Goal: Transaction & Acquisition: Download file/media

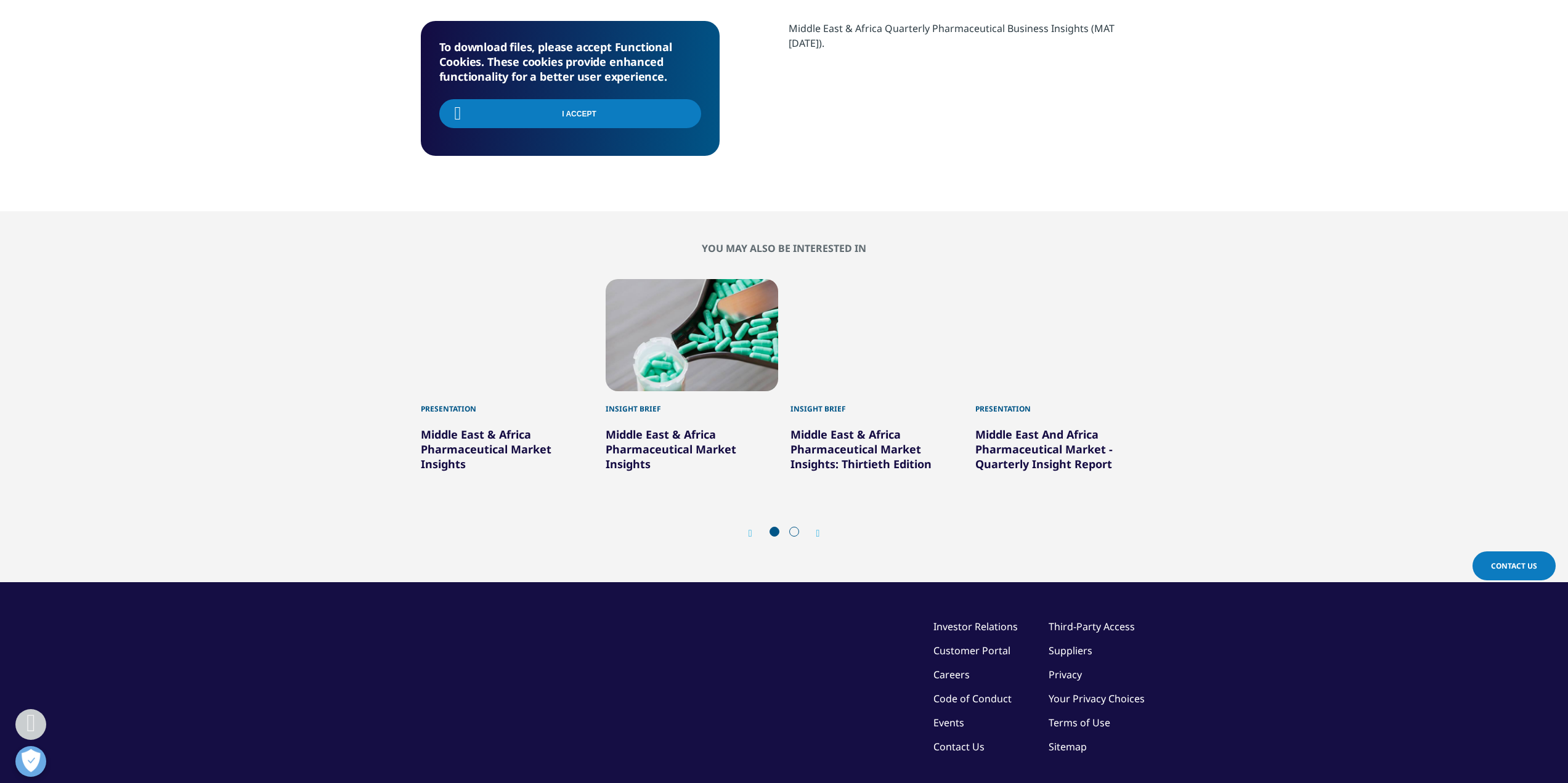
scroll to position [135, 727]
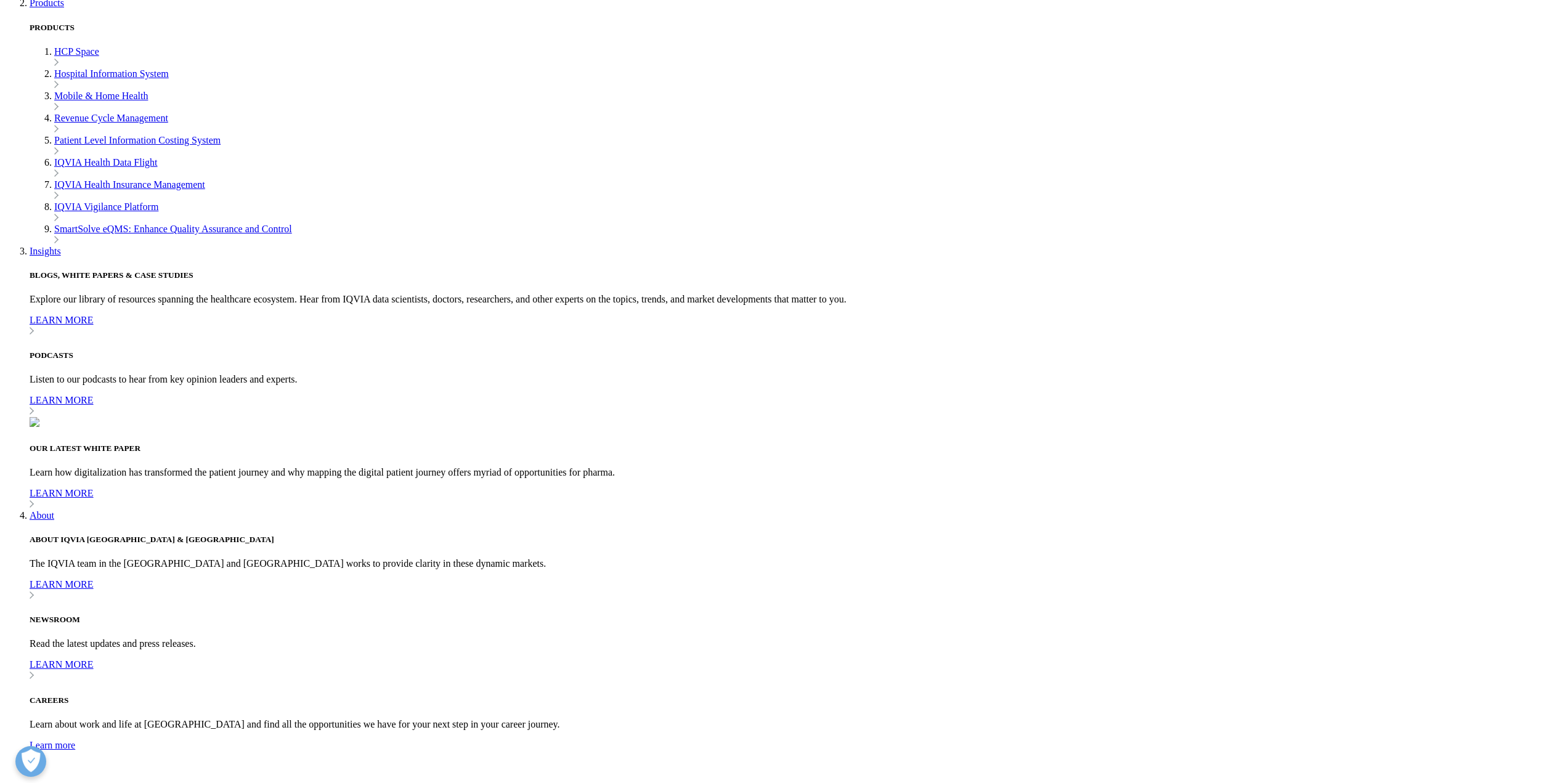
scroll to position [429, 727]
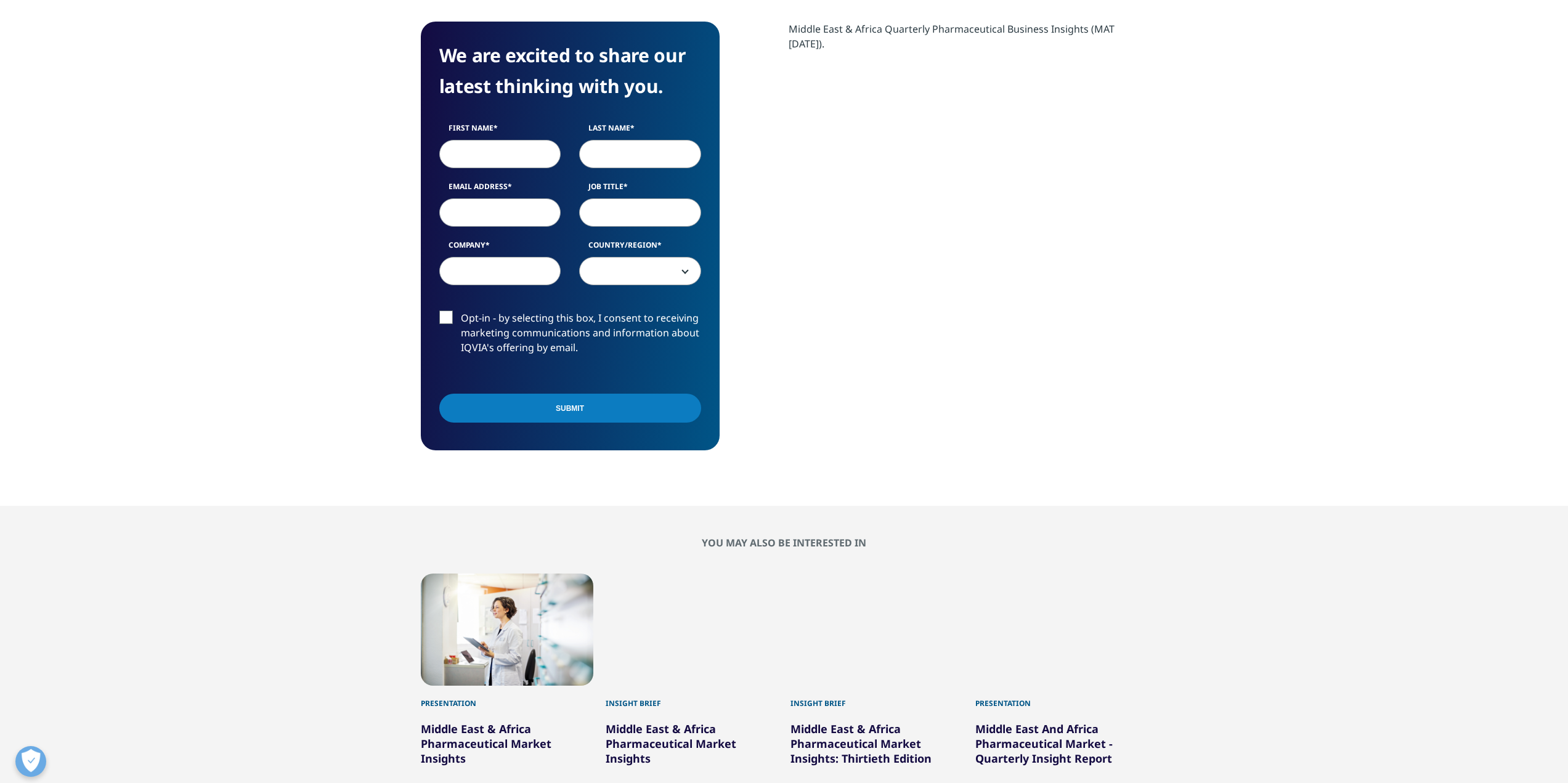
click at [509, 153] on input "First Name" at bounding box center [501, 154] width 122 height 29
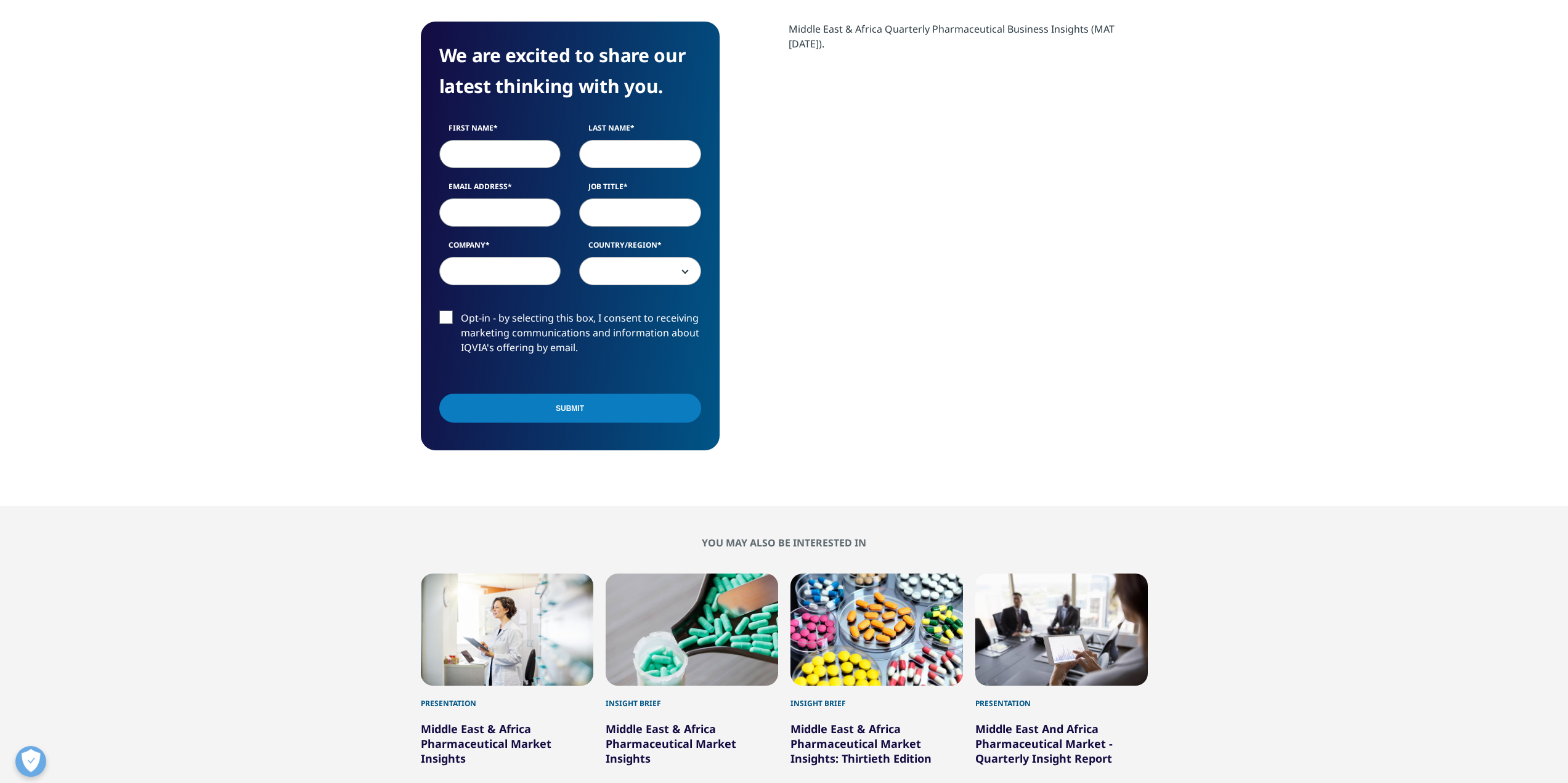
scroll to position [477, 727]
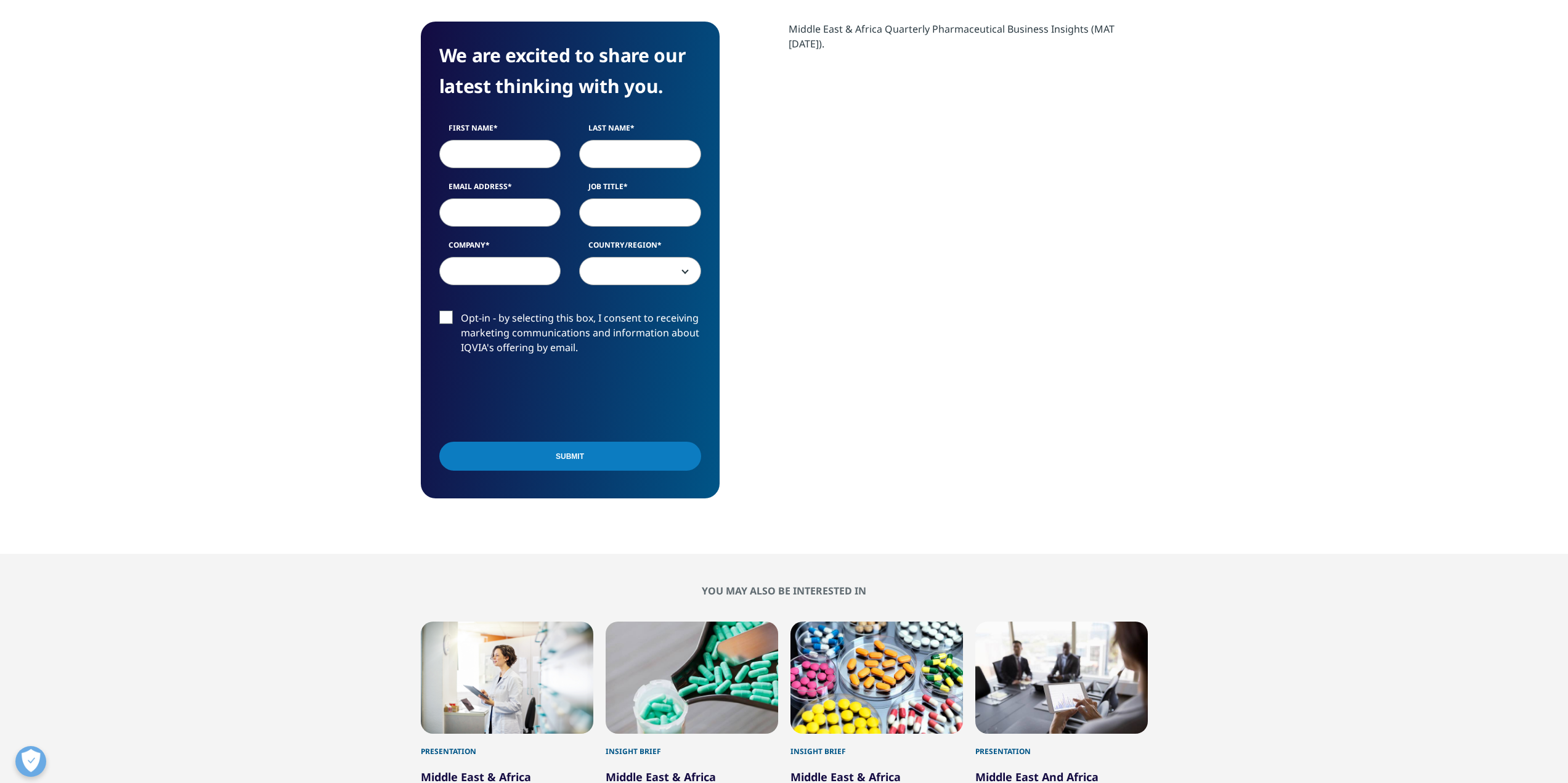
click at [480, 137] on label "First Name" at bounding box center [501, 131] width 122 height 17
click at [480, 140] on input "First Name" at bounding box center [501, 154] width 122 height 29
click at [479, 156] on input "First Name" at bounding box center [501, 154] width 122 height 29
type input "Mahmoud"
type input "Ramadan"
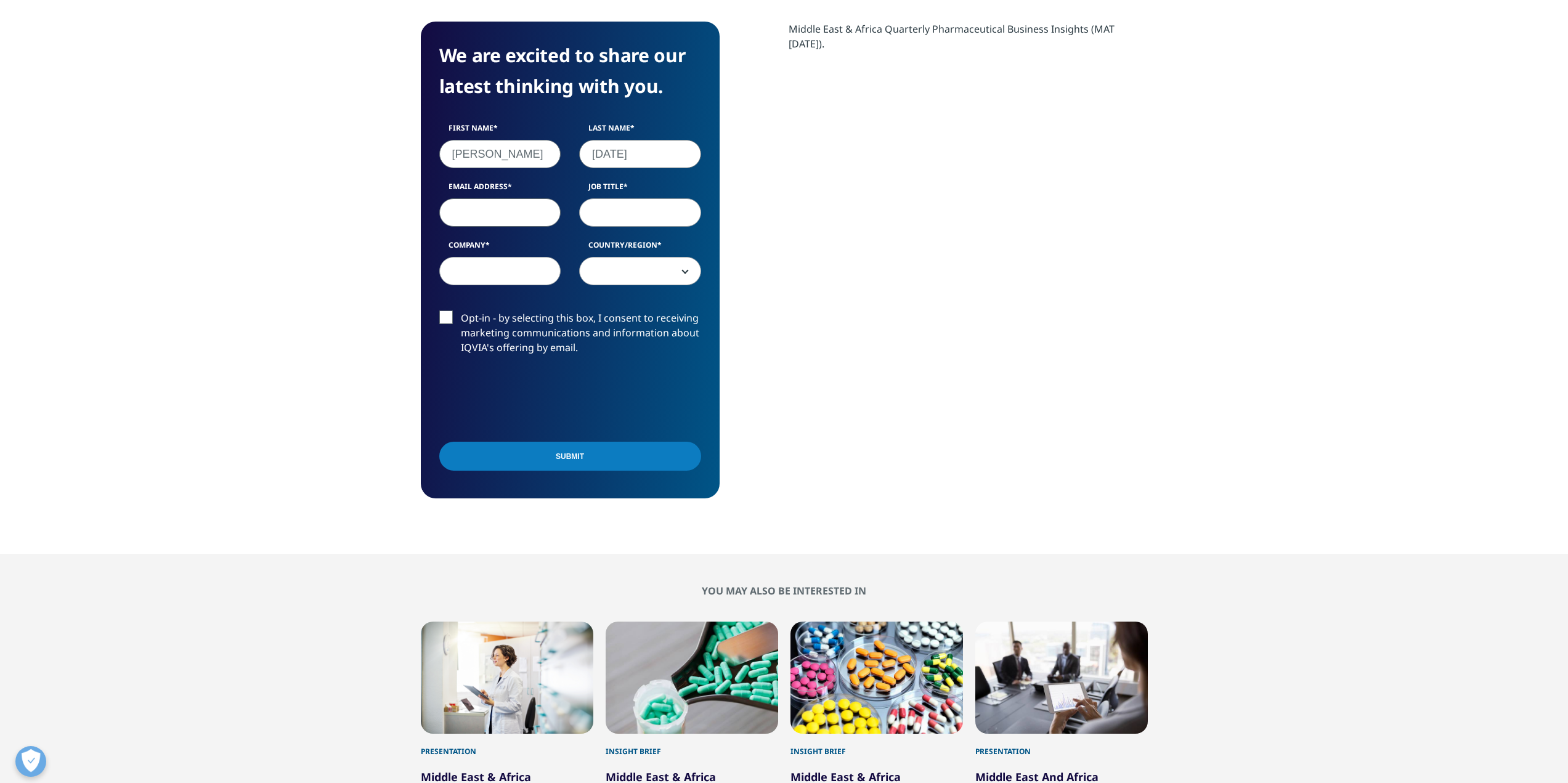
click at [486, 225] on input "Email Address" at bounding box center [501, 213] width 122 height 29
drag, startPoint x: 561, startPoint y: 217, endPoint x: 561, endPoint y: 223, distance: 6.0
click at [561, 217] on div "Email Address" at bounding box center [500, 204] width 141 height 45
drag, startPoint x: 544, startPoint y: 219, endPoint x: 547, endPoint y: 226, distance: 7.6
click at [544, 219] on input "Email Address" at bounding box center [501, 213] width 122 height 29
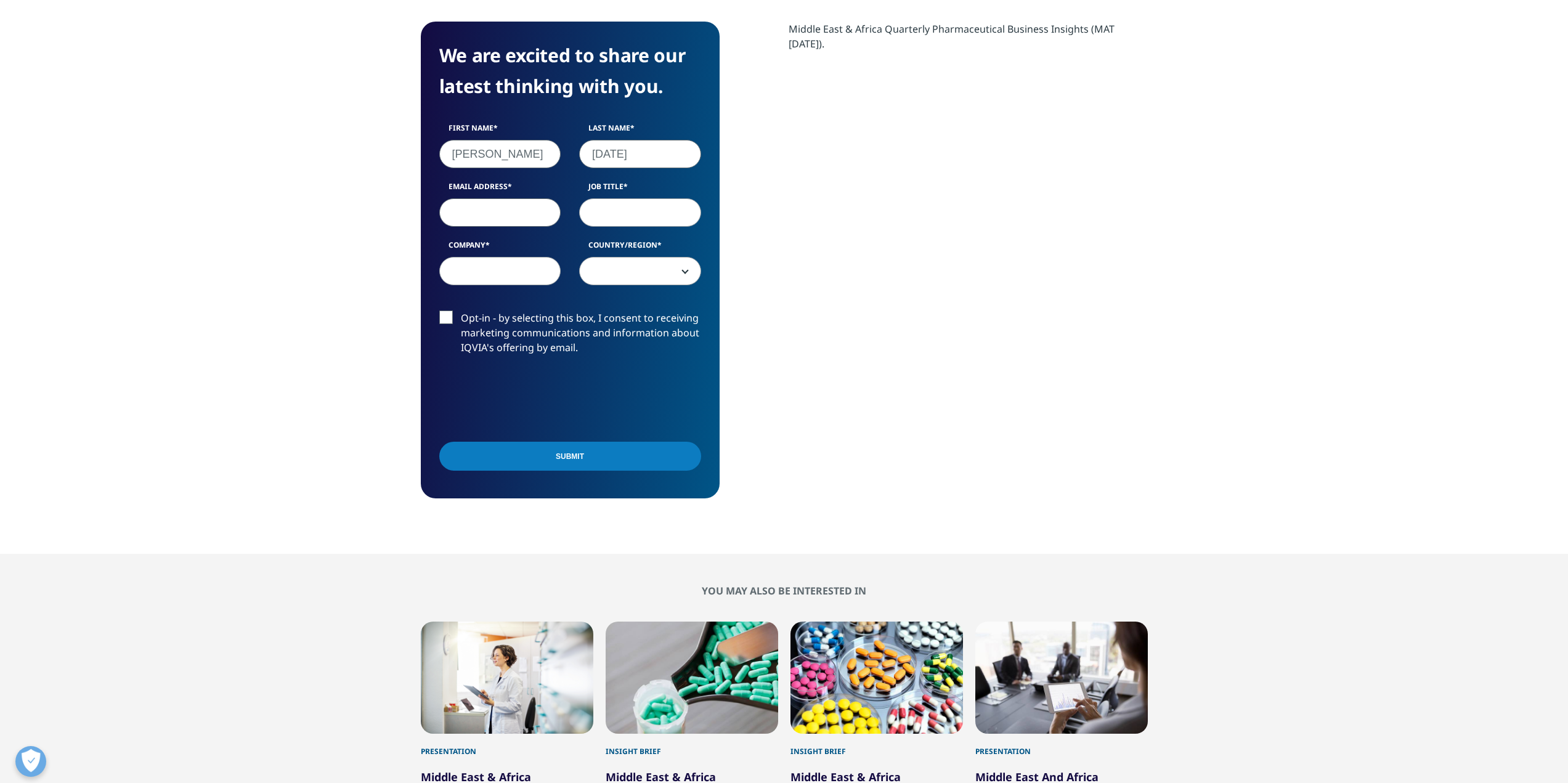
click at [620, 196] on label "Job Title" at bounding box center [641, 190] width 122 height 17
click at [620, 199] on input "Job Title" at bounding box center [641, 213] width 122 height 29
click at [539, 229] on div "First Name Mahmoud Last Name Ramadan Email Address Job Title Company Country/Re…" at bounding box center [570, 210] width 281 height 176
click at [526, 216] on input "Email Address" at bounding box center [501, 213] width 122 height 29
type input "Mahmoud.ramadan@roche.com"
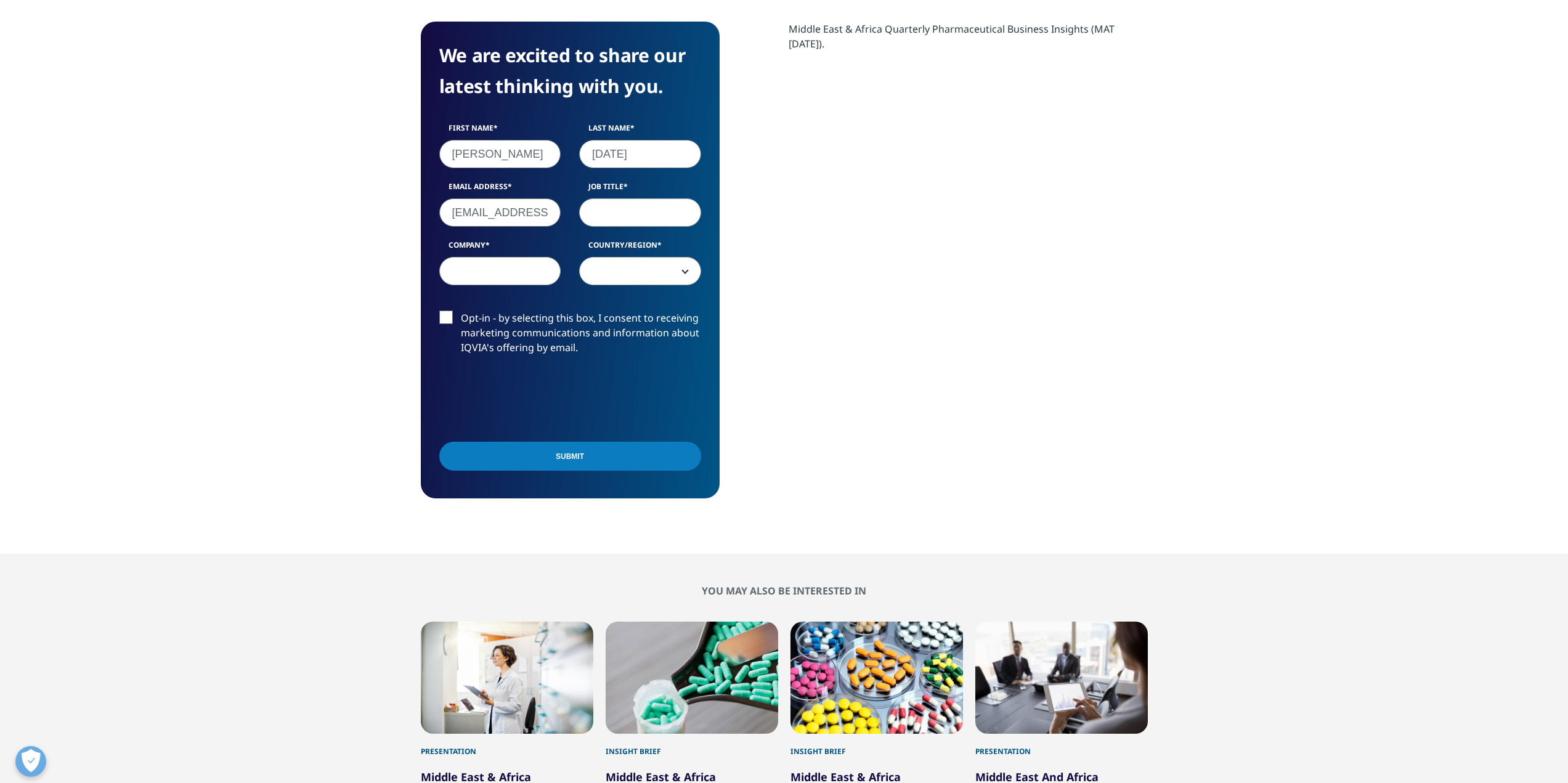
type input "Roche"
select select "Egypt"
click at [604, 201] on input "Job Title" at bounding box center [641, 213] width 122 height 29
type input "Digital Affiliate Enabler"
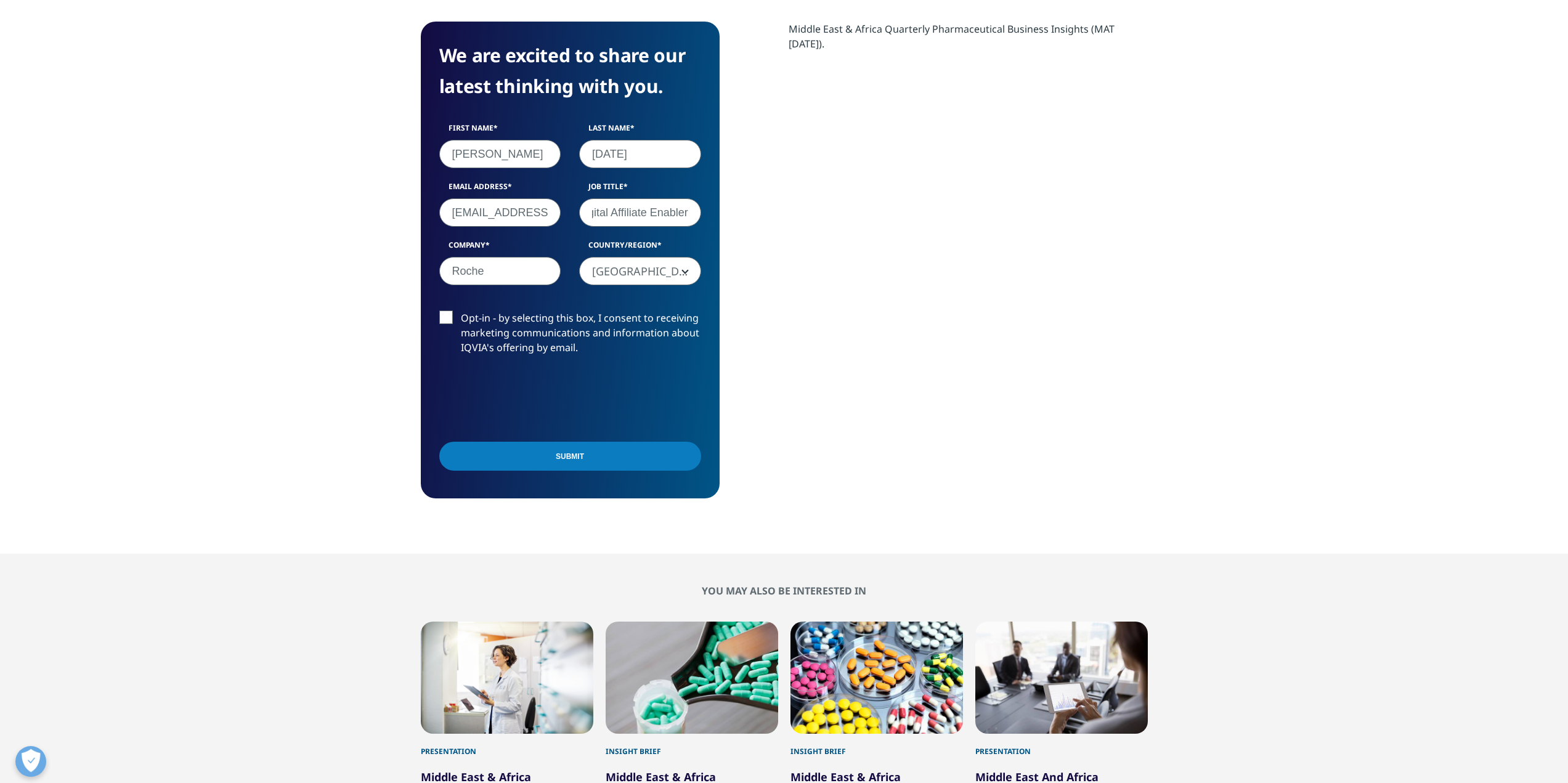
click at [637, 297] on div "First Name Mahmoud Last Name Ramadan Email Address Mahmoud.ramadan@roche.com Jo…" at bounding box center [570, 210] width 281 height 176
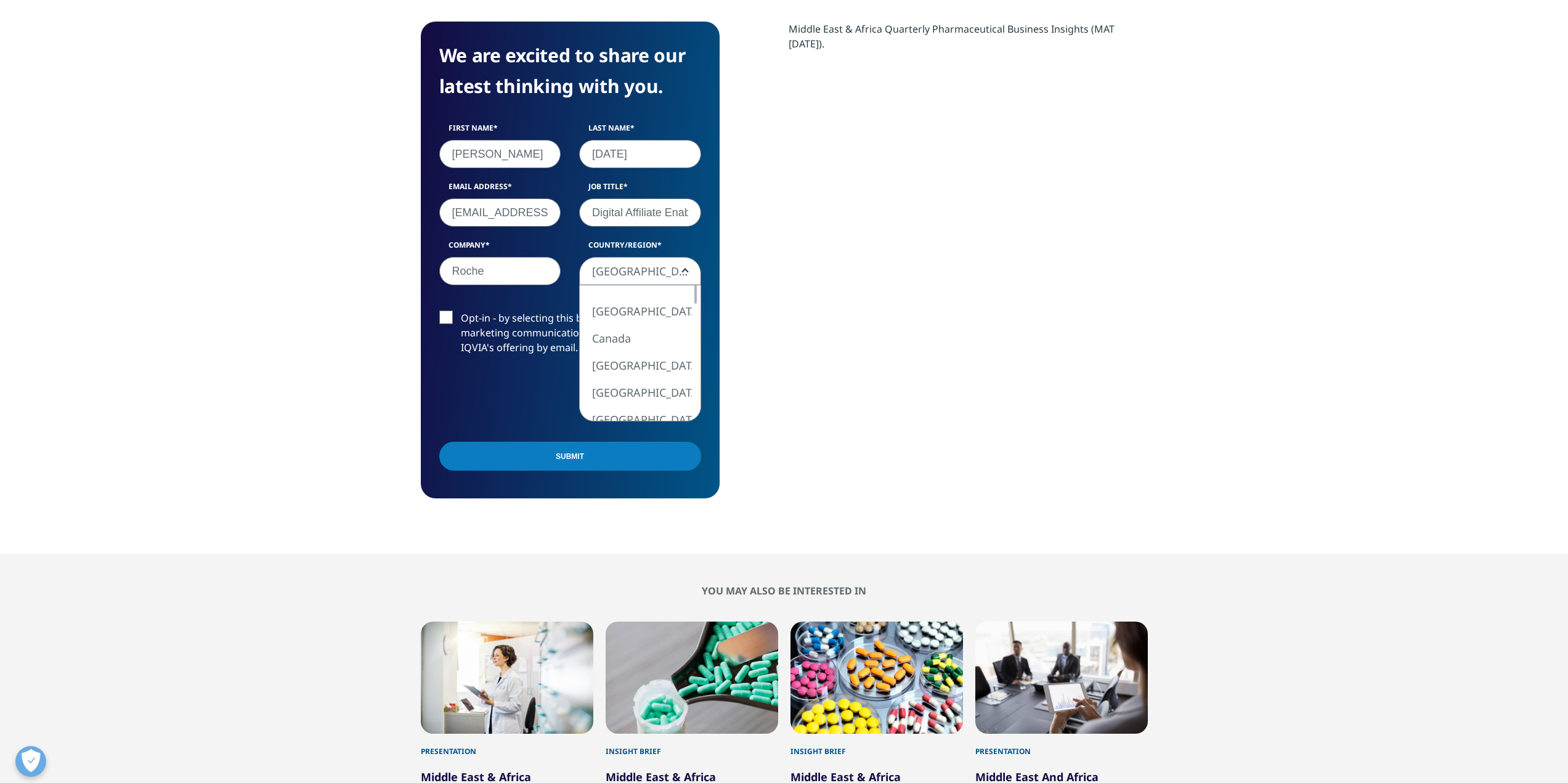
click at [648, 281] on span "Egypt" at bounding box center [641, 272] width 121 height 29
click at [697, 344] on div at bounding box center [695, 347] width 10 height 18
click at [698, 386] on div at bounding box center [695, 382] width 10 height 18
select select "Saudi Arabia"
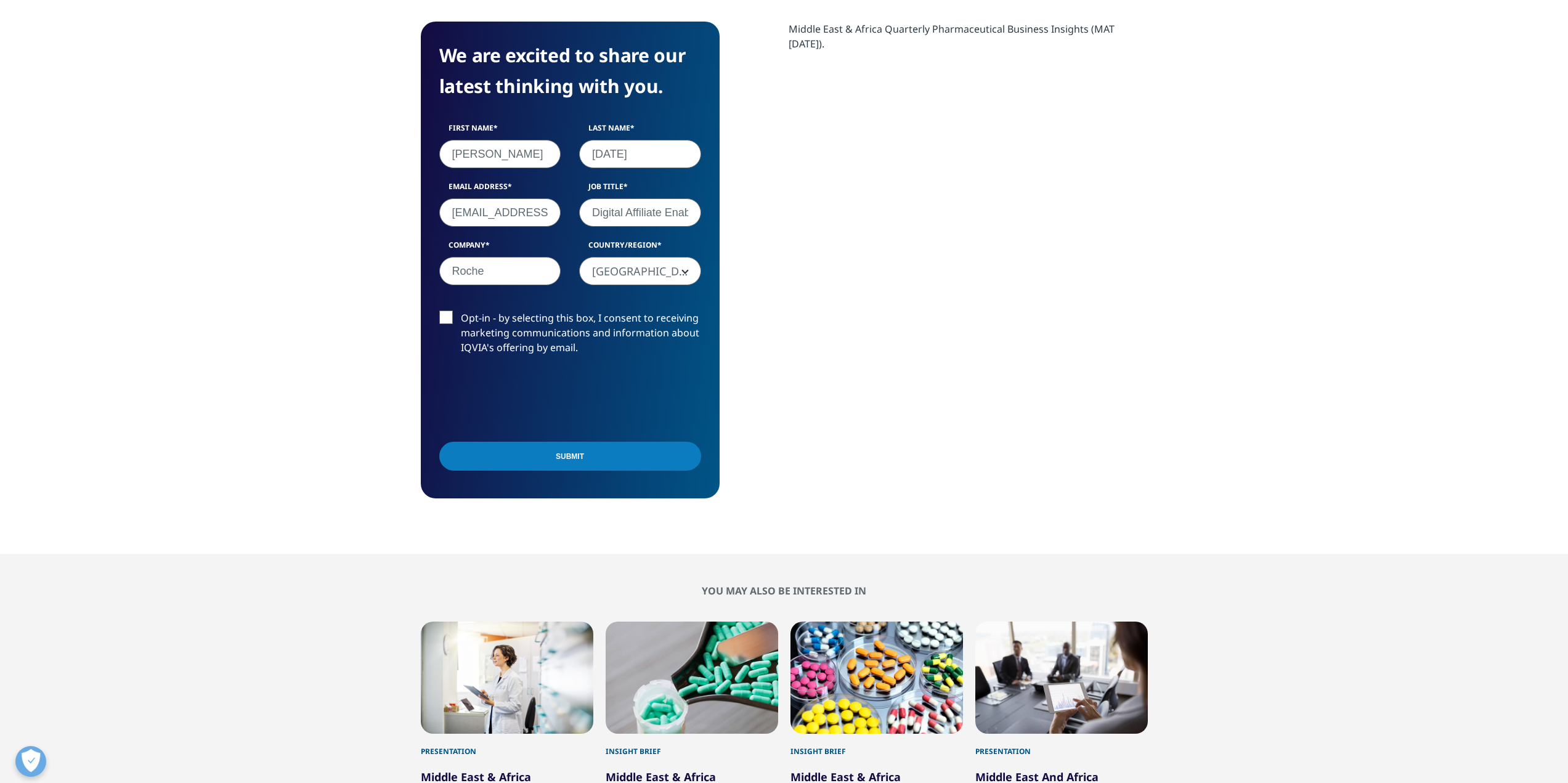
click at [443, 319] on label "Opt-in - by selecting this box, I consent to receiving marketing communications…" at bounding box center [570, 336] width 261 height 51
click at [461, 311] on input "Opt-in - by selecting this box, I consent to receiving marketing communications…" at bounding box center [461, 311] width 0 height 0
click at [569, 458] on input "Submit" at bounding box center [570, 456] width 261 height 29
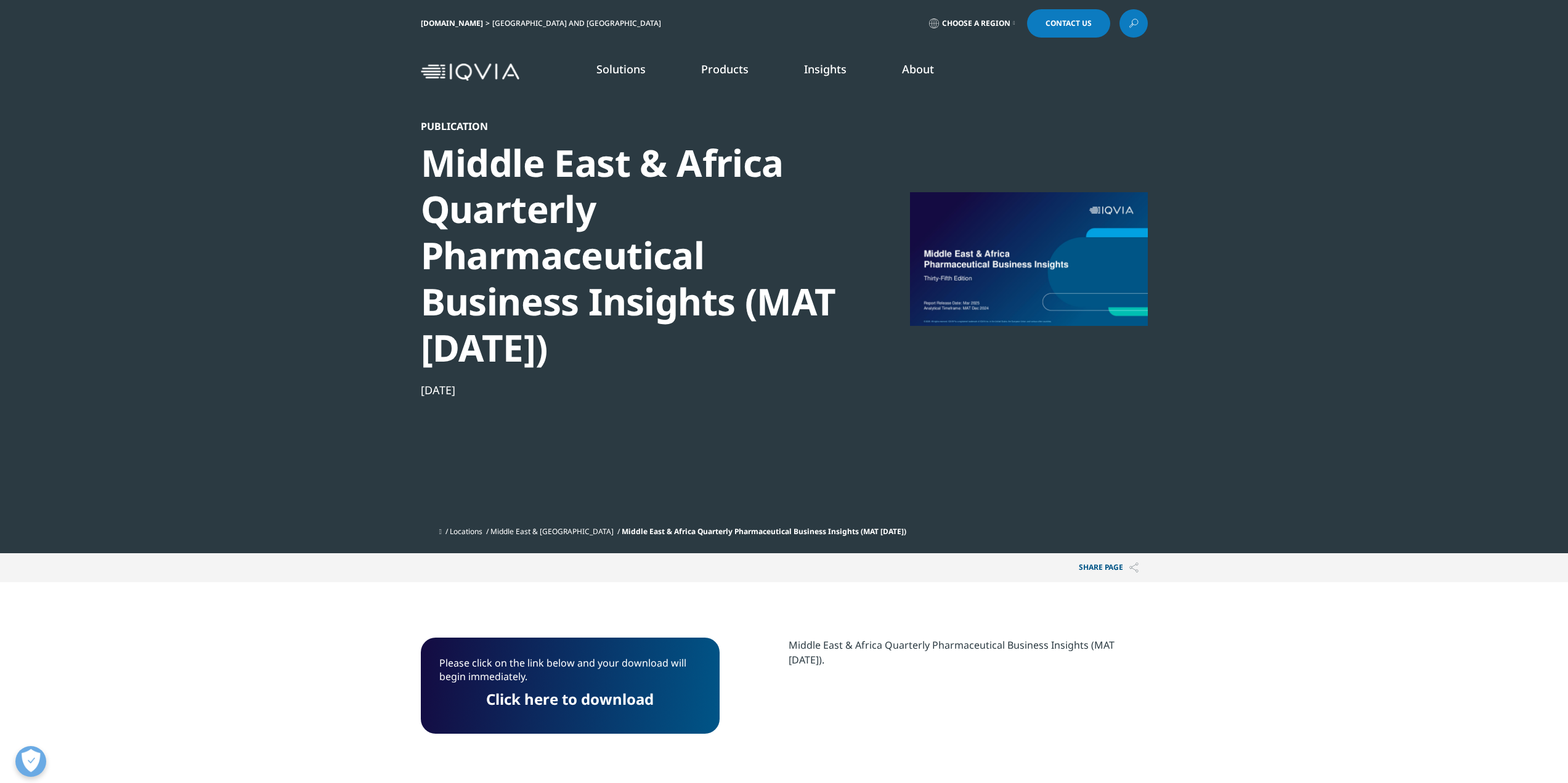
scroll to position [62, 0]
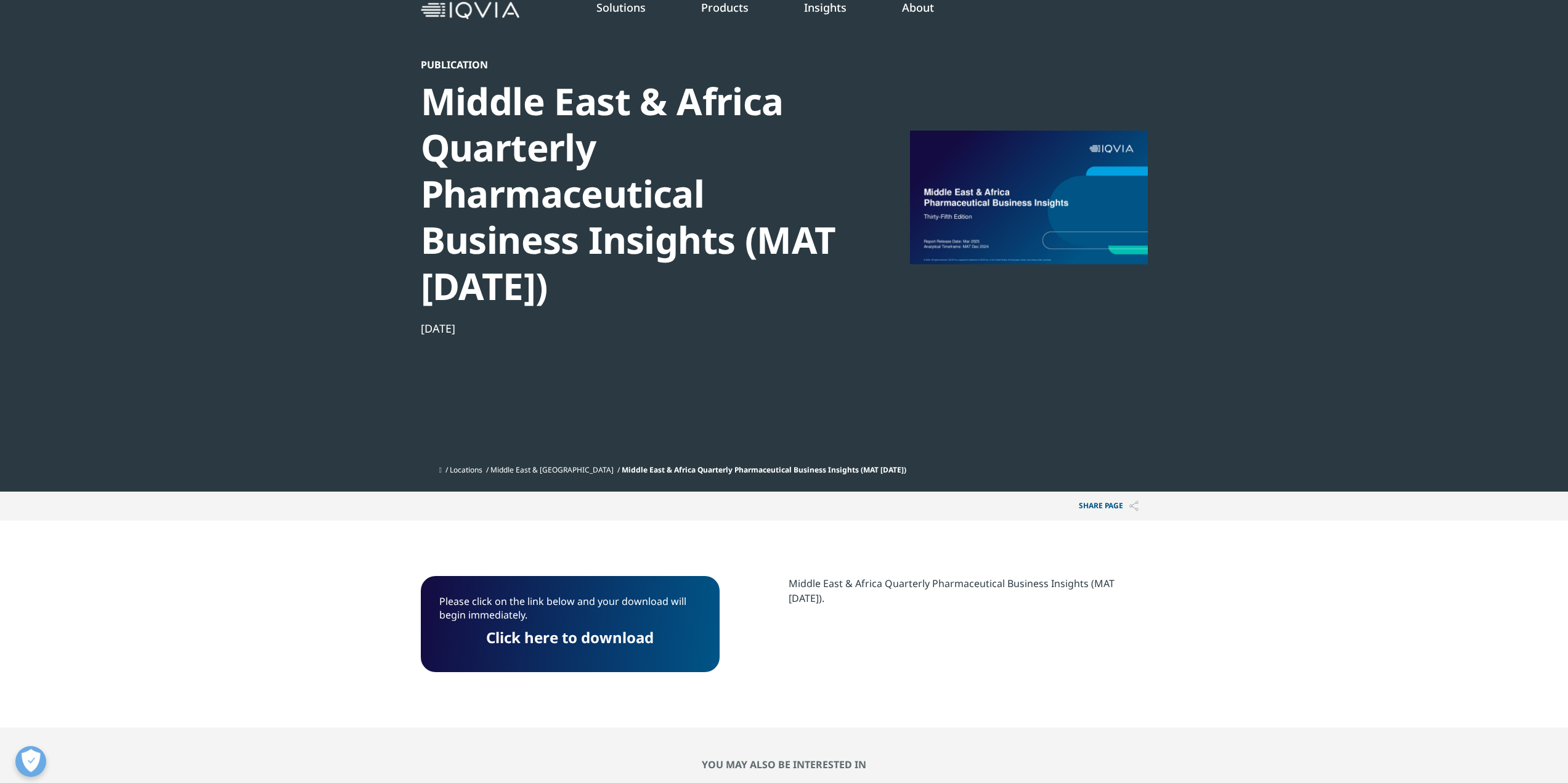
click at [590, 632] on link "Click here to download" at bounding box center [570, 638] width 168 height 21
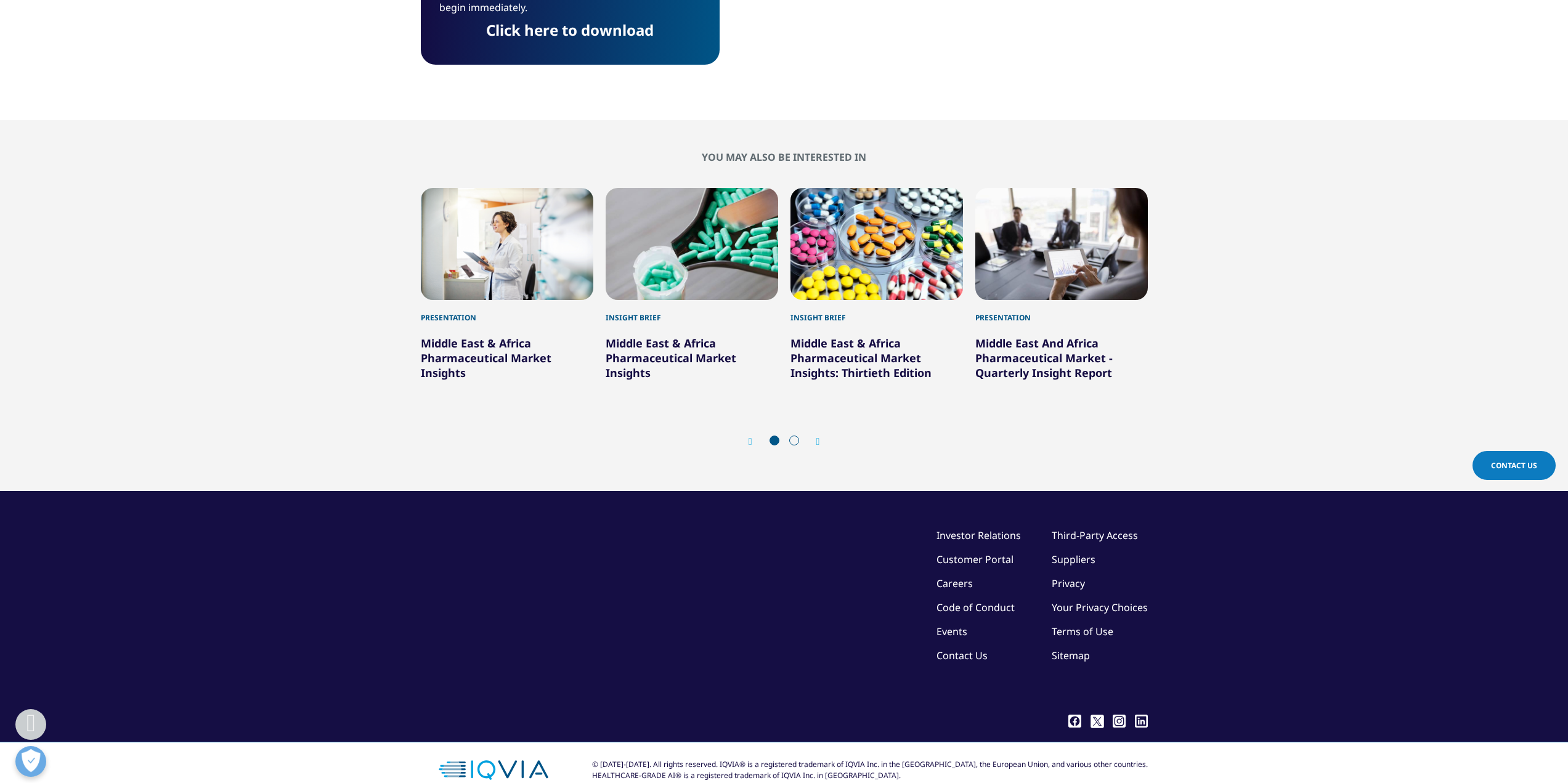
scroll to position [678, 0]
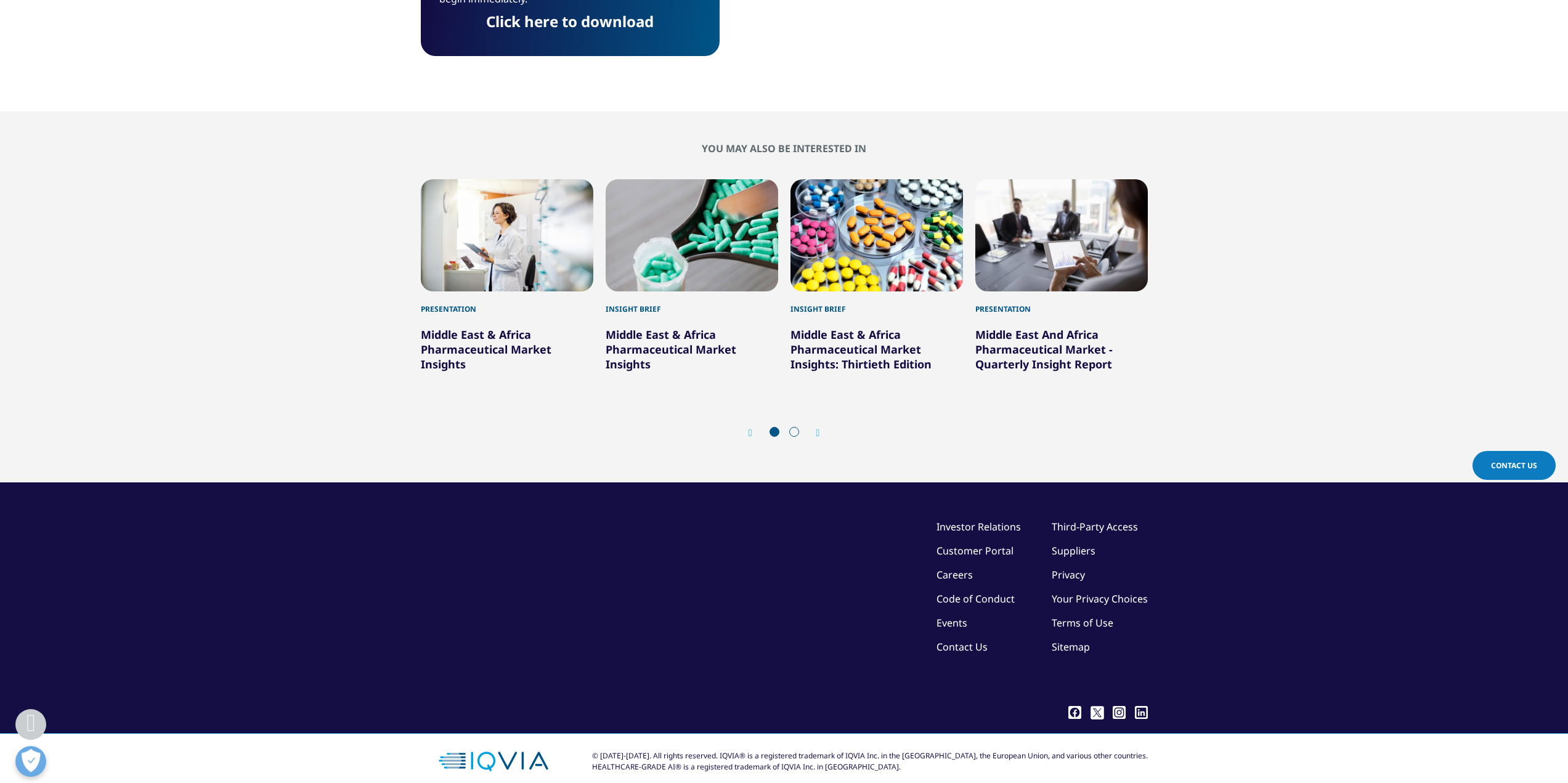
click at [501, 341] on link "Middle East & Africa Pharmaceutical Market Insights" at bounding box center [486, 350] width 130 height 45
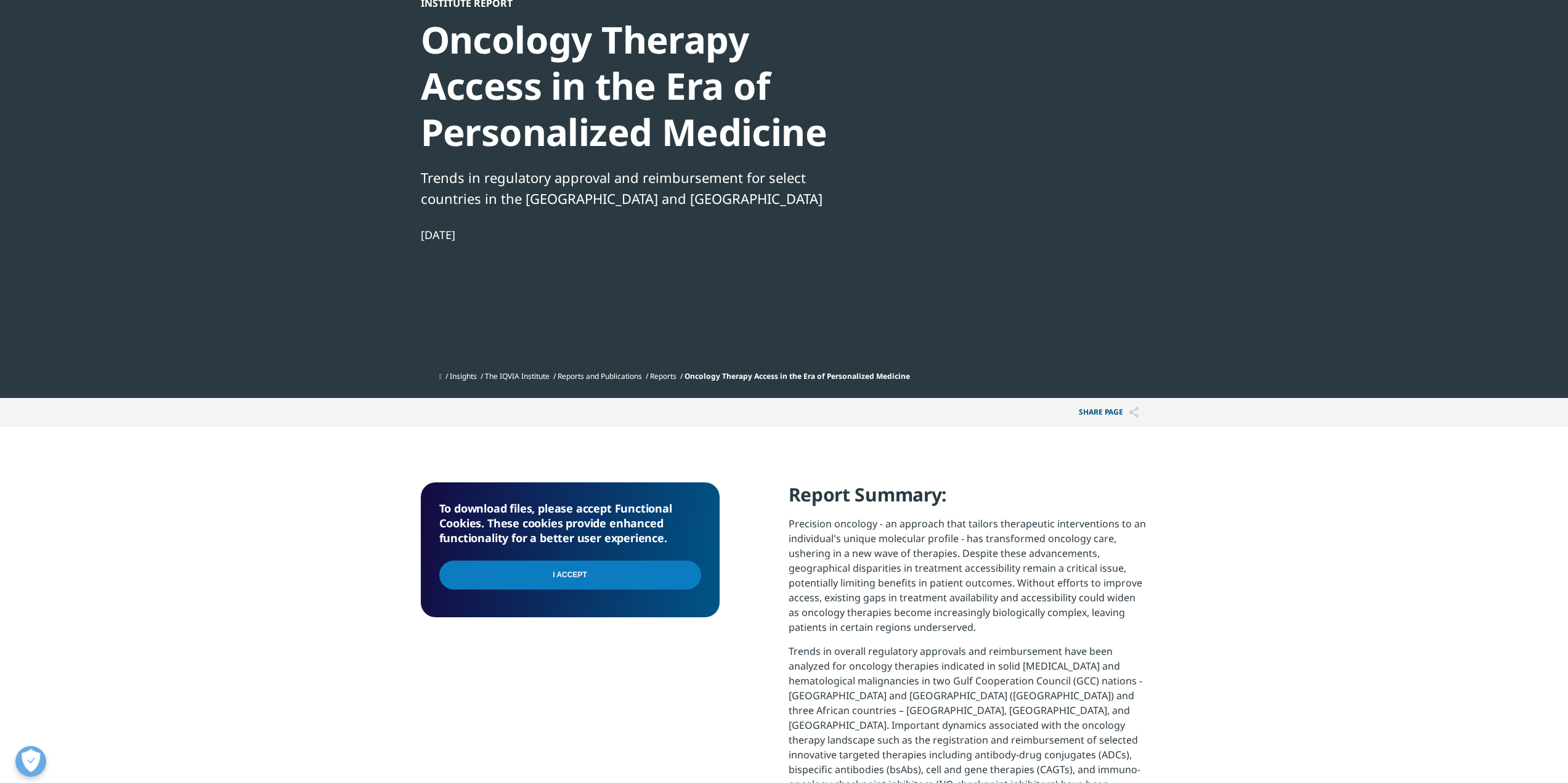
scroll to position [185, 0]
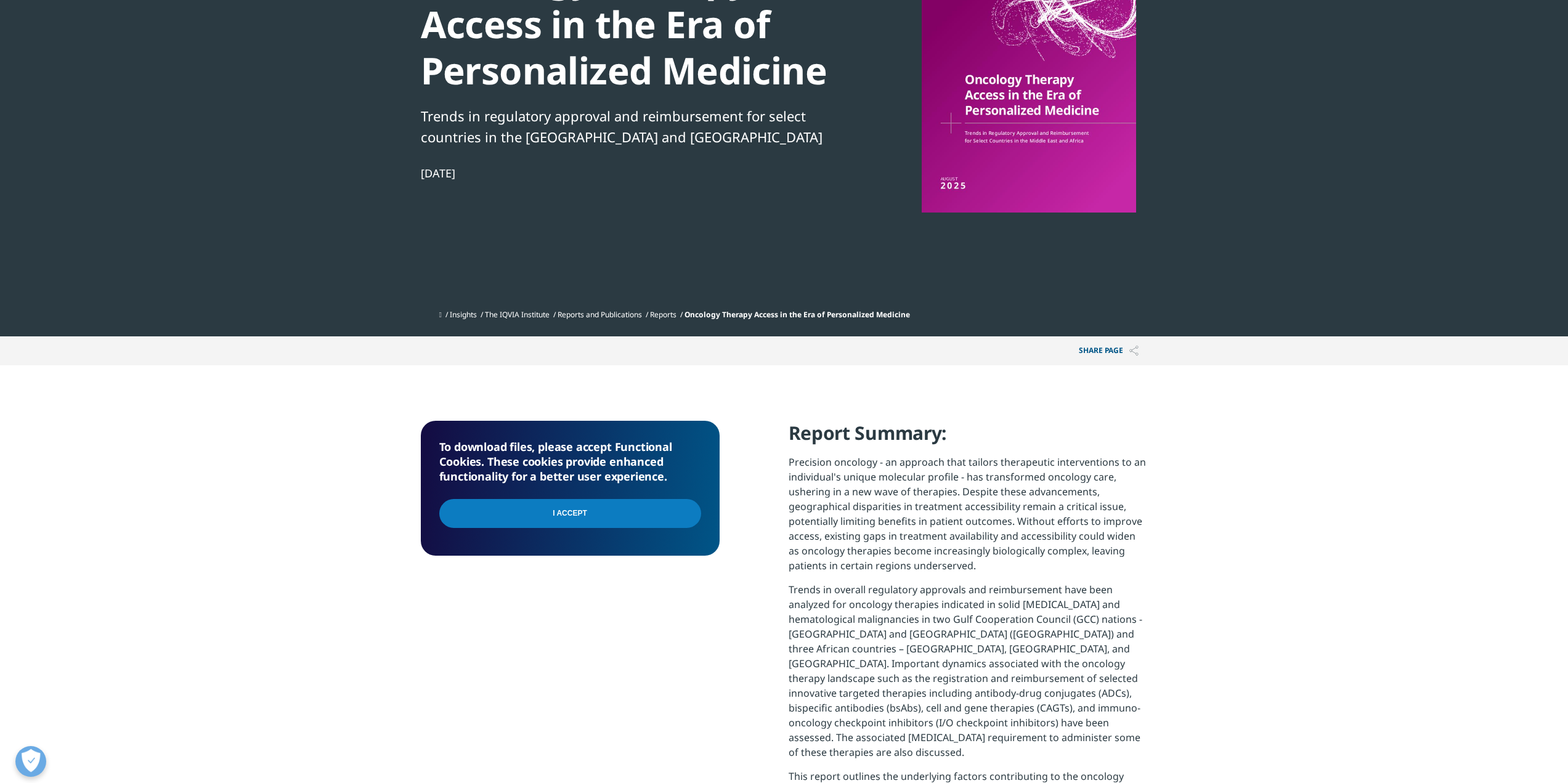
click at [613, 523] on input "I Accept" at bounding box center [570, 514] width 261 height 29
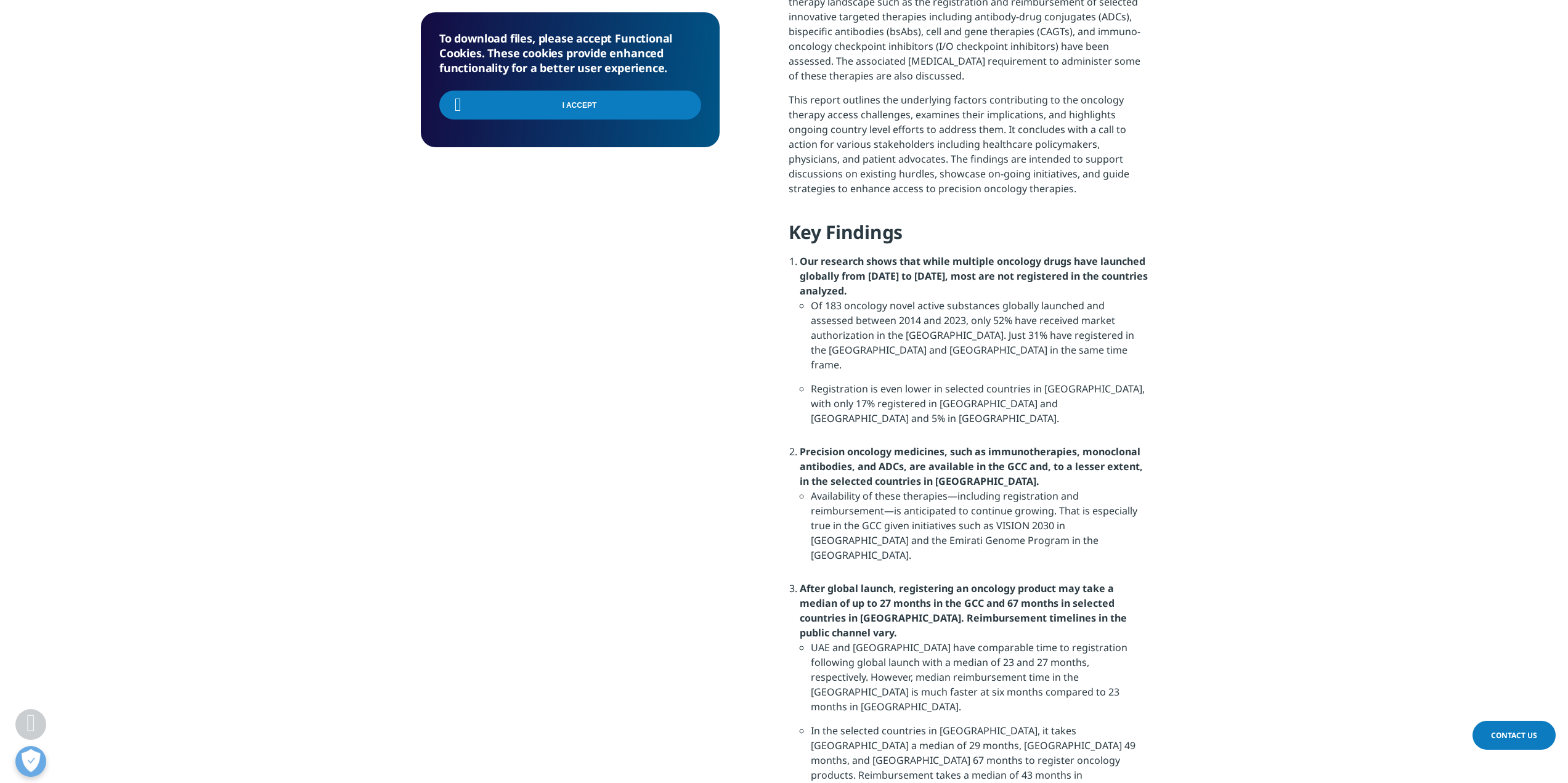
scroll to position [862, 0]
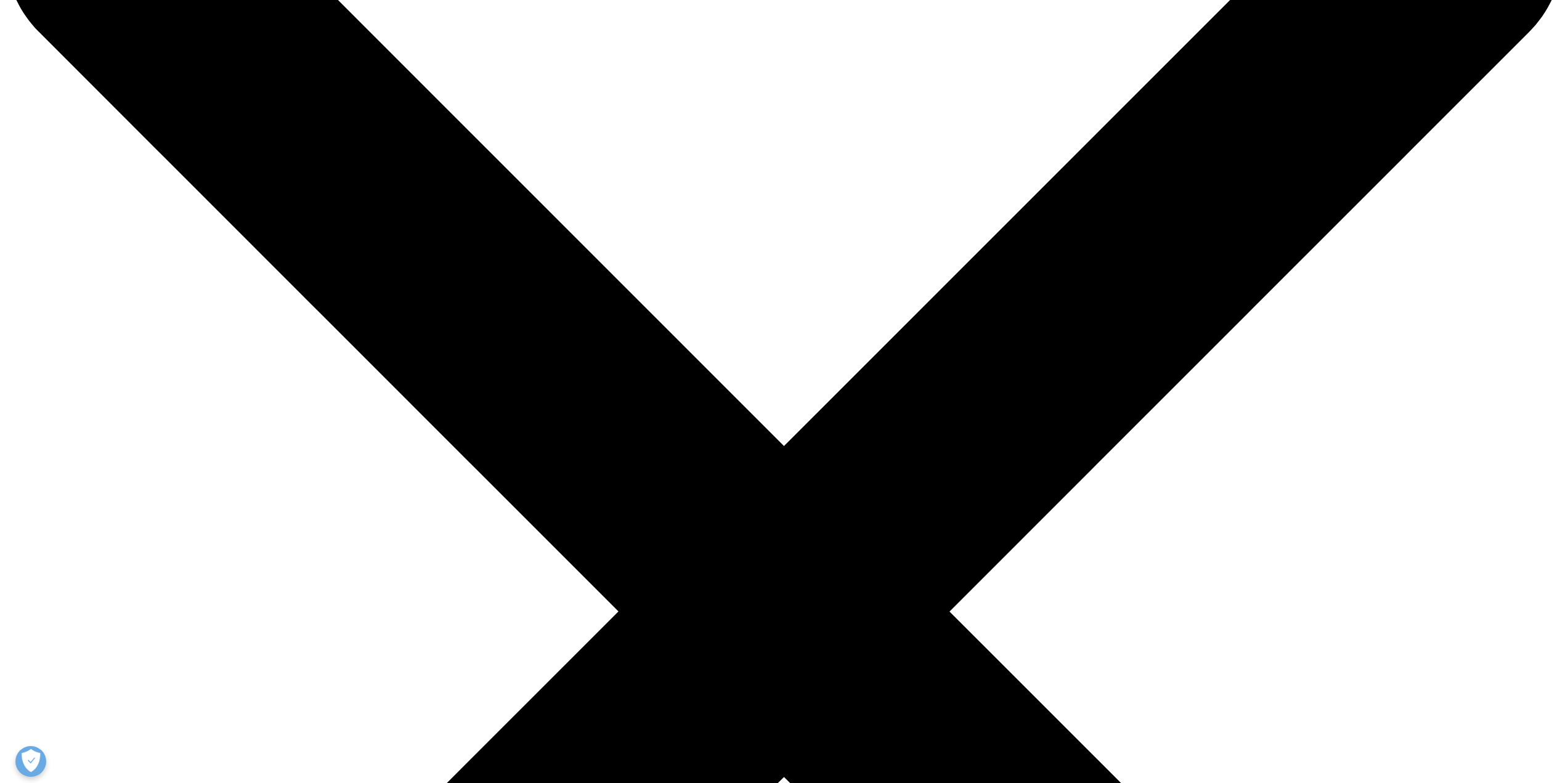
scroll to position [370, 0]
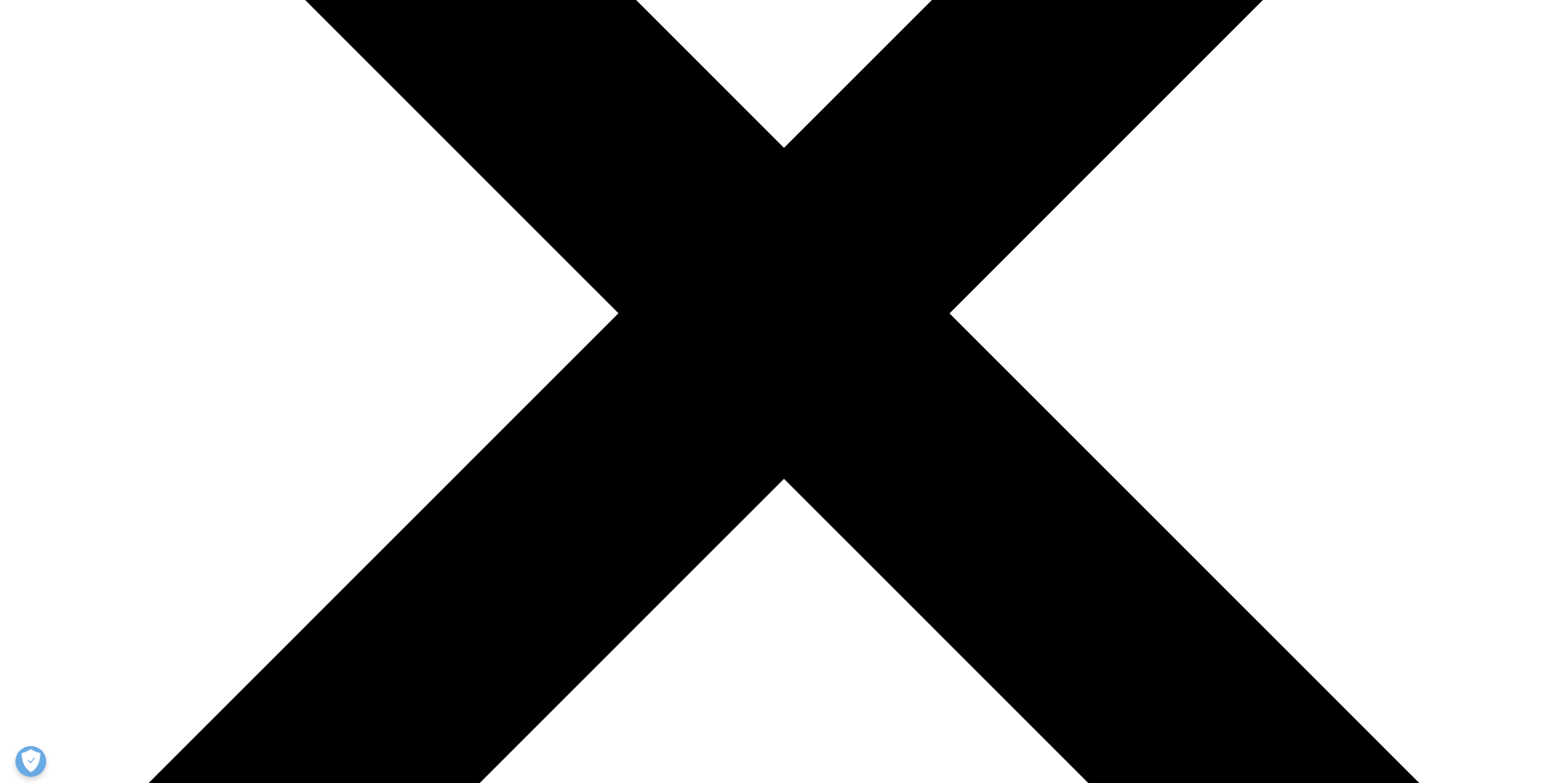
scroll to position [185, 0]
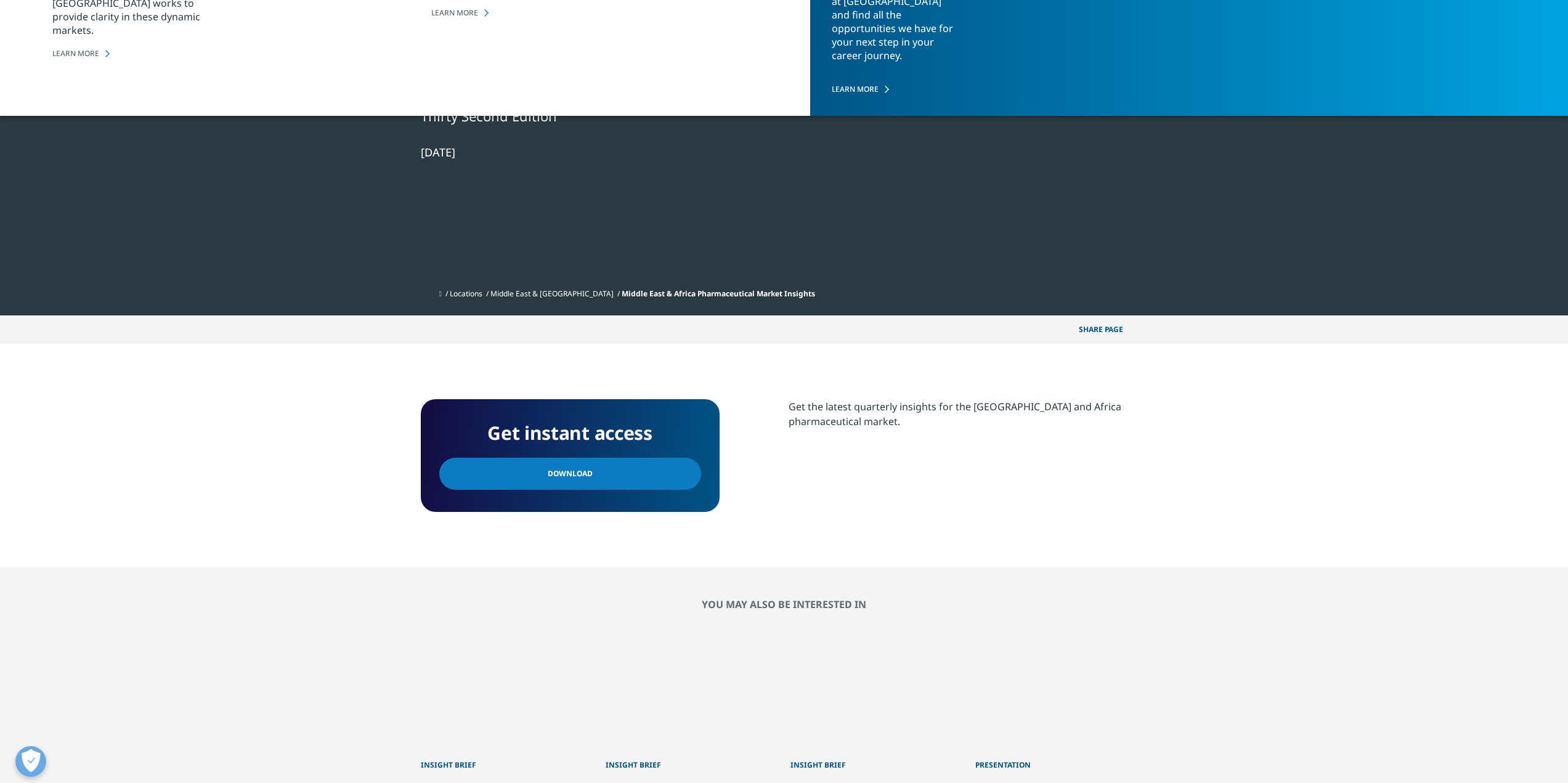
click at [624, 473] on link "Download" at bounding box center [570, 474] width 261 height 32
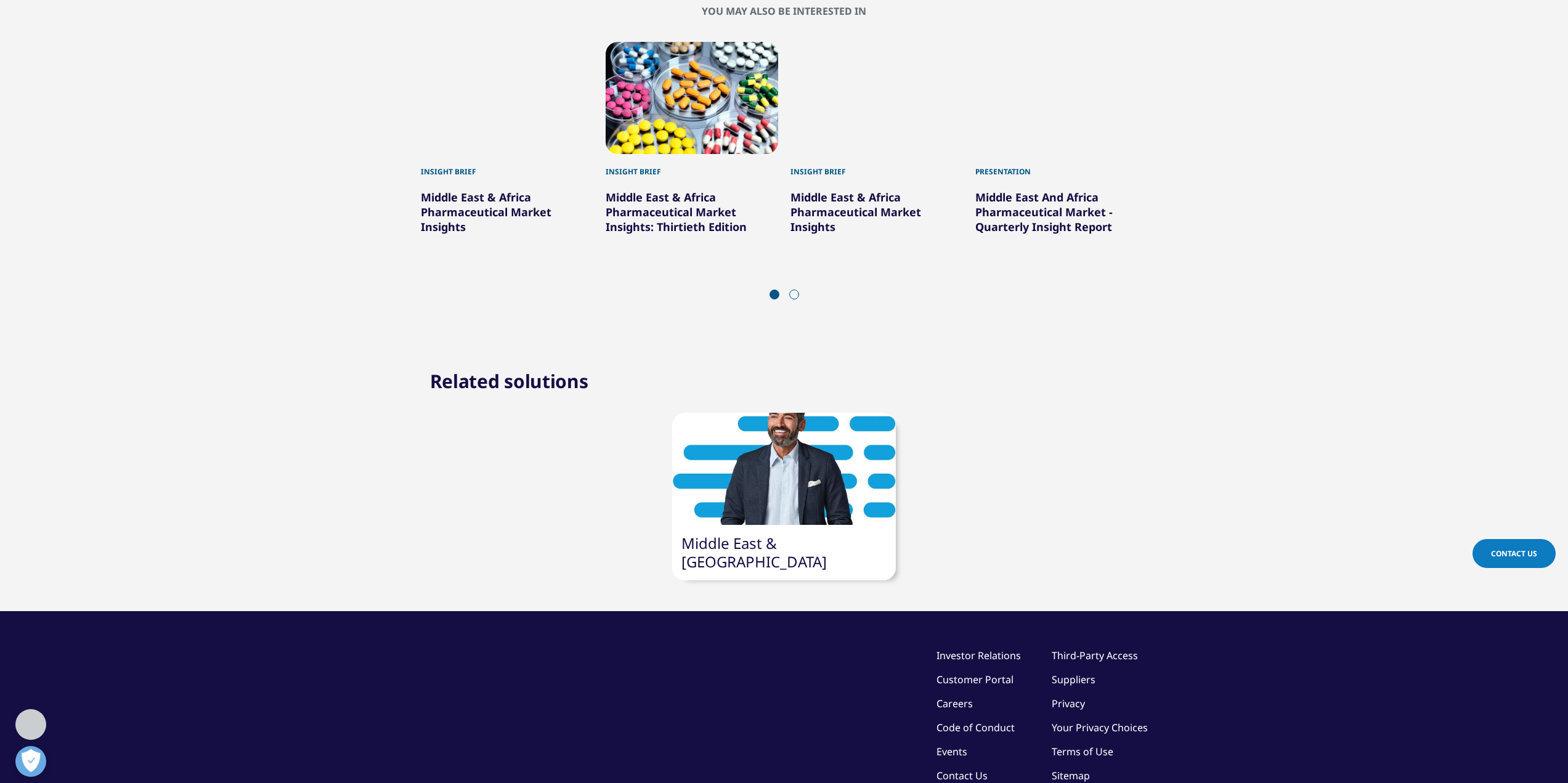
scroll to position [801, 0]
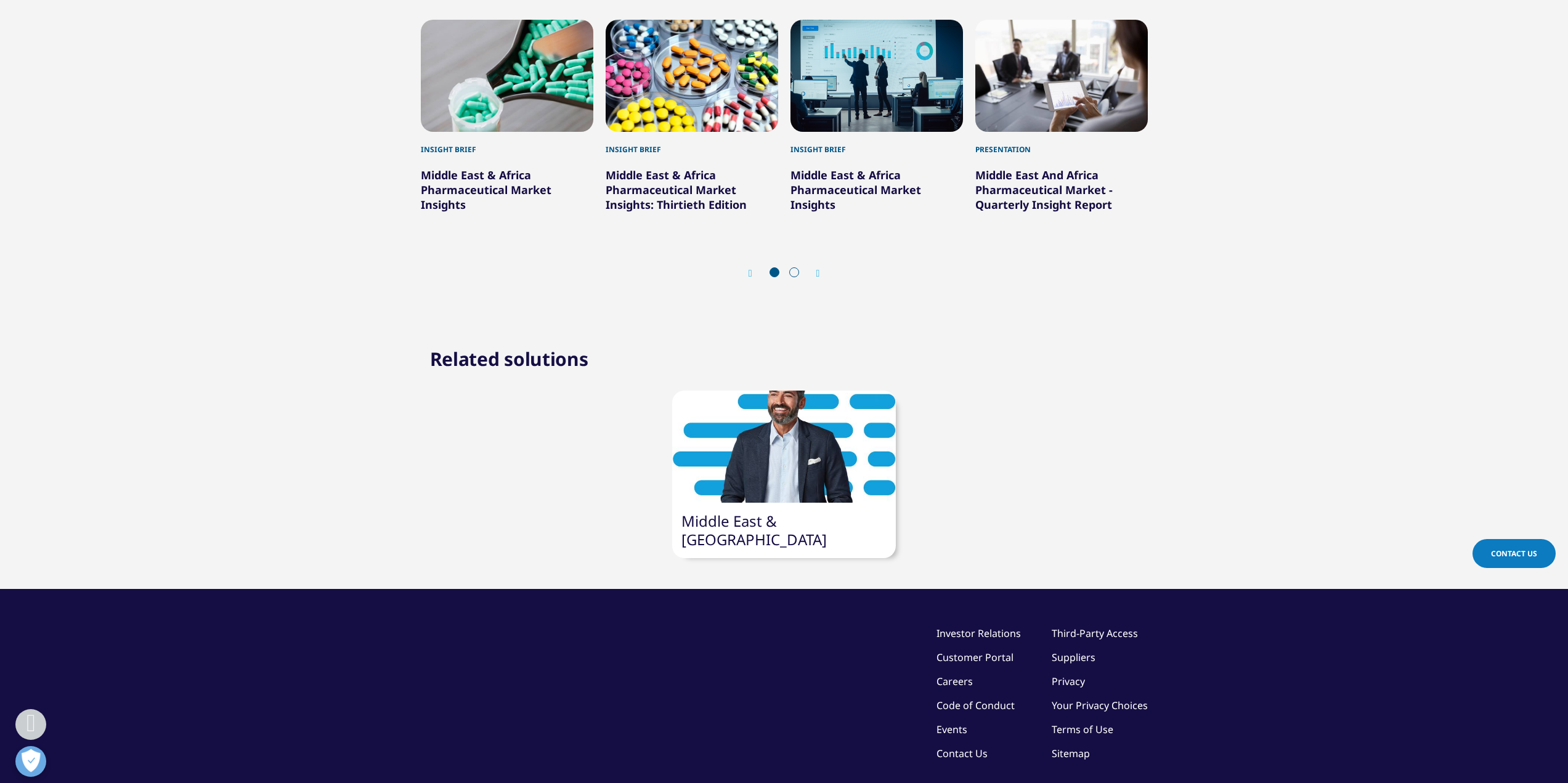
click at [838, 196] on link "Middle East & Africa Pharmaceutical Market Insights" at bounding box center [856, 190] width 130 height 45
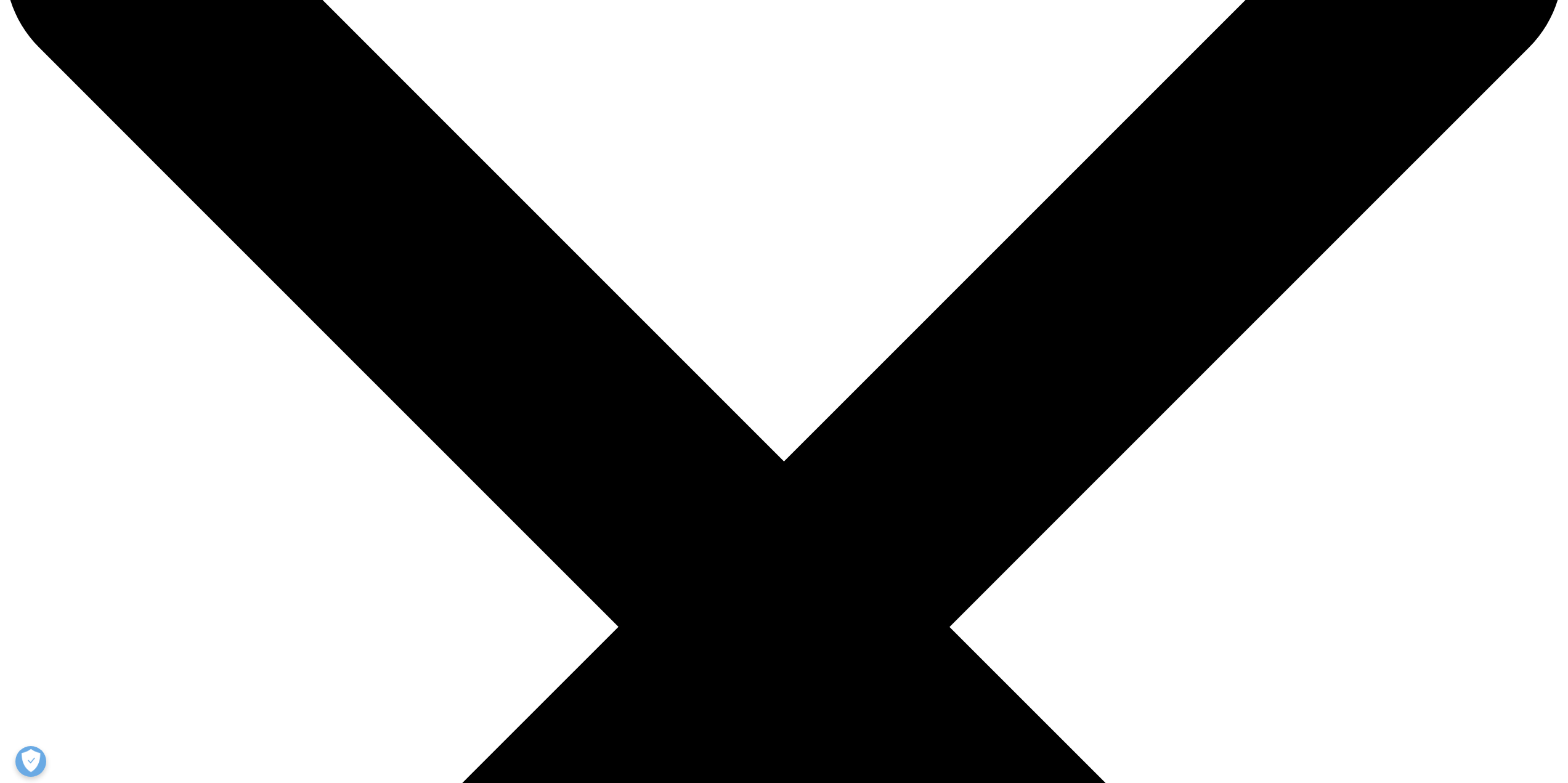
scroll to position [108, 0]
